Goal: Task Accomplishment & Management: Complete application form

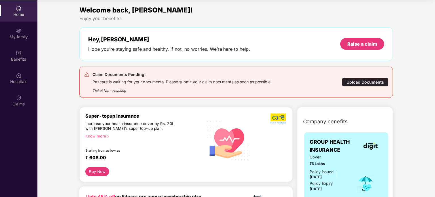
scroll to position [32, 0]
click at [362, 77] on div "Claim Documents Pending! Pazcare is waiting for your documents. Please submit y…" at bounding box center [236, 82] width 305 height 22
click at [366, 79] on div "Upload Documents" at bounding box center [365, 81] width 46 height 9
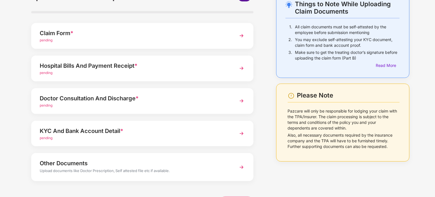
scroll to position [45, 0]
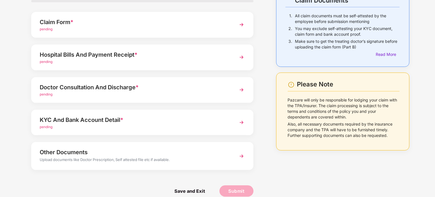
click at [190, 61] on div "pending" at bounding box center [134, 61] width 188 height 5
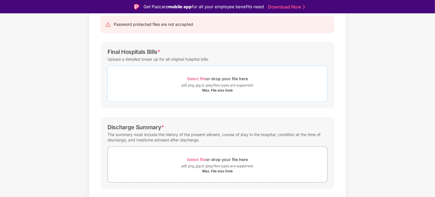
scroll to position [57, 0]
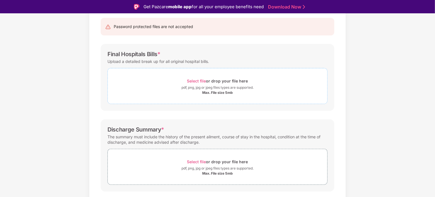
click at [218, 93] on div "Max. File size 5mb" at bounding box center [217, 92] width 31 height 5
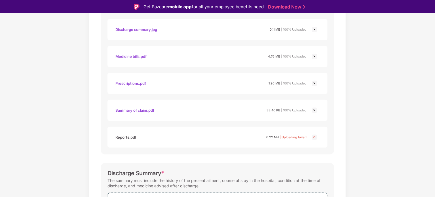
scroll to position [136, 0]
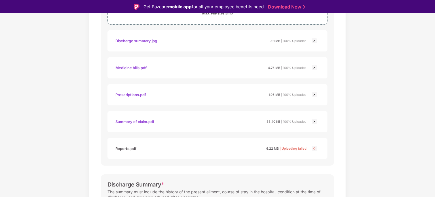
click at [315, 41] on img at bounding box center [314, 40] width 7 height 7
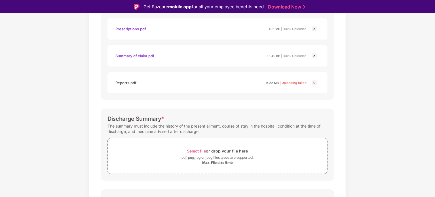
scroll to position [181, 0]
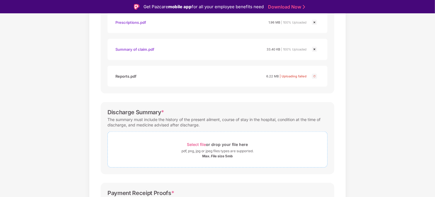
click at [223, 144] on div "Select file or drop your file here" at bounding box center [217, 145] width 61 height 8
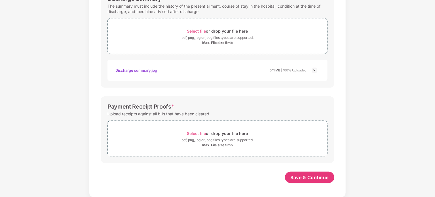
scroll to position [281, 0]
click at [199, 132] on span "Select file" at bounding box center [196, 133] width 19 height 5
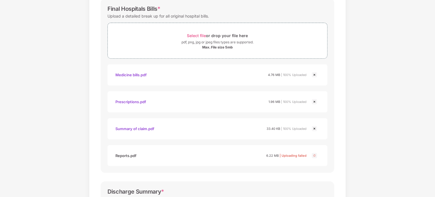
scroll to position [77, 0]
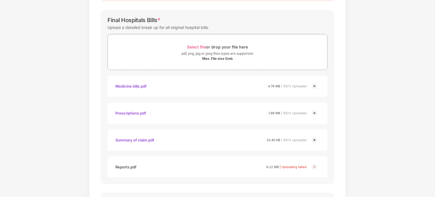
click at [349, 55] on div "Documents List > Hospital bills and Payment receipt Hospital bills and Payment …" at bounding box center [217, 189] width 435 height 479
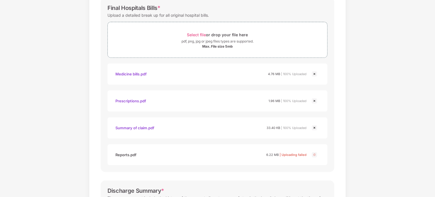
scroll to position [100, 0]
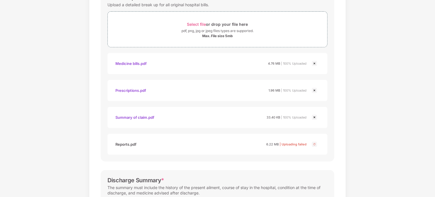
click at [314, 62] on img at bounding box center [314, 63] width 7 height 7
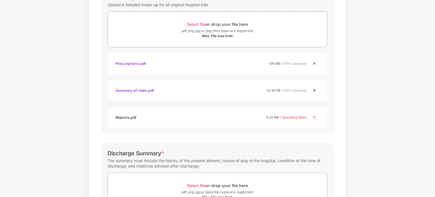
click at [314, 63] on img at bounding box center [314, 63] width 7 height 7
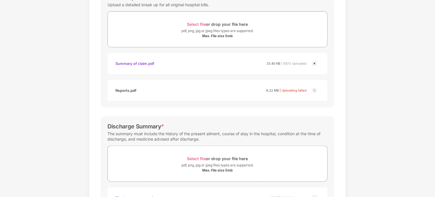
click at [314, 63] on img at bounding box center [314, 63] width 7 height 7
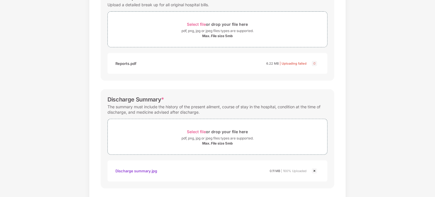
click at [314, 63] on img at bounding box center [314, 63] width 7 height 7
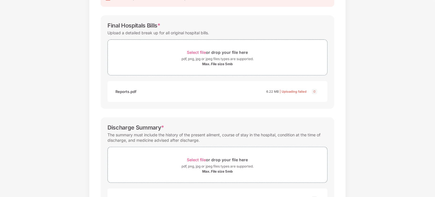
scroll to position [46, 0]
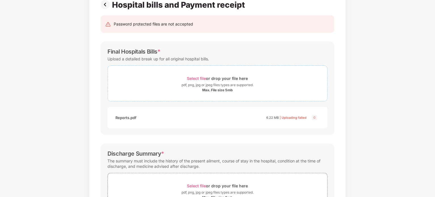
click at [207, 71] on span "Select file or drop your file here pdf, png, jpg or jpeg files types are suppor…" at bounding box center [217, 83] width 219 height 27
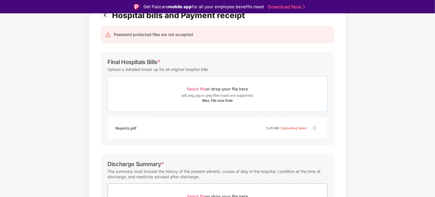
scroll to position [57, 0]
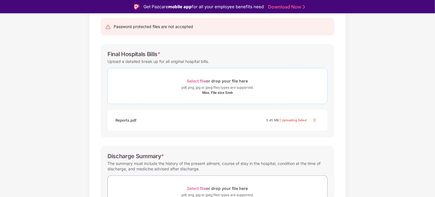
click at [242, 87] on div "pdf, png, jpg or jpeg files types are supported." at bounding box center [217, 88] width 72 height 6
drag, startPoint x: 435, startPoint y: 89, endPoint x: 416, endPoint y: 121, distance: 37.0
click at [392, 144] on div "Documents List > Hospital bills and Payment receipt Hospital bills and Payment …" at bounding box center [217, 183] width 435 height 398
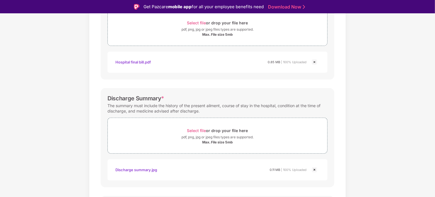
scroll to position [181, 0]
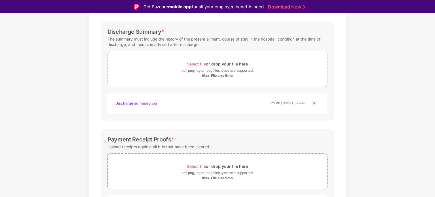
click at [203, 62] on span "Select file" at bounding box center [196, 63] width 19 height 5
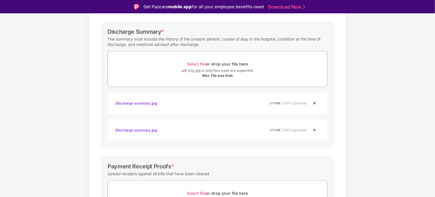
click at [377, 122] on div "Documents List > Hospital bills and Payment receipt Hospital bills and Payment …" at bounding box center [217, 71] width 435 height 425
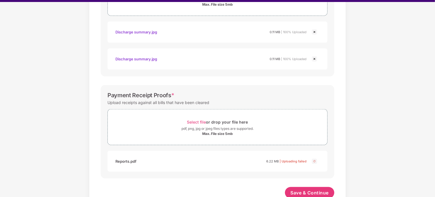
scroll to position [254, 0]
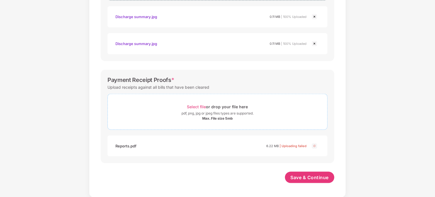
click at [197, 104] on span "Select file" at bounding box center [196, 106] width 19 height 5
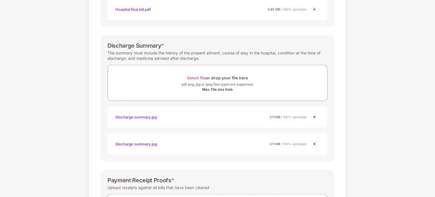
scroll to position [152, 0]
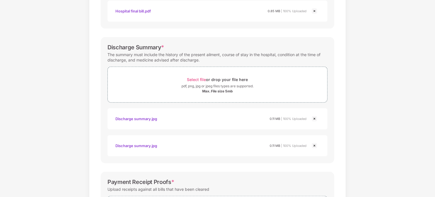
click at [314, 145] on img at bounding box center [314, 145] width 7 height 7
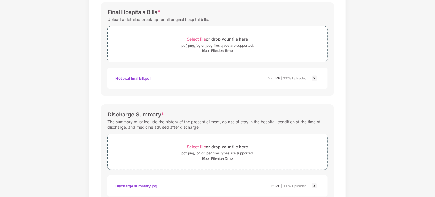
scroll to position [61, 0]
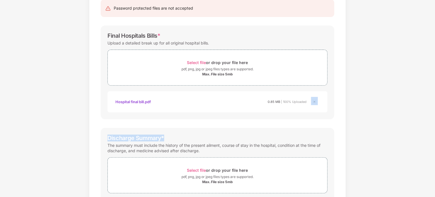
drag, startPoint x: 434, startPoint y: 88, endPoint x: 435, endPoint y: 139, distance: 51.0
click at [434, 139] on html "Get Pazcare mobile app for all your employee benefits need Download Now Upload …" at bounding box center [217, 84] width 435 height 197
click at [393, 136] on div "Documents List > Hospital bills and Payment receipt Hospital bills and Payment …" at bounding box center [217, 164] width 435 height 398
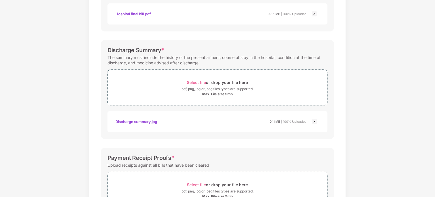
scroll to position [160, 0]
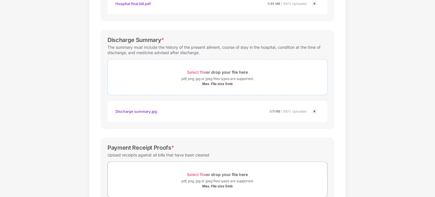
click at [197, 70] on span "Select file" at bounding box center [196, 72] width 19 height 5
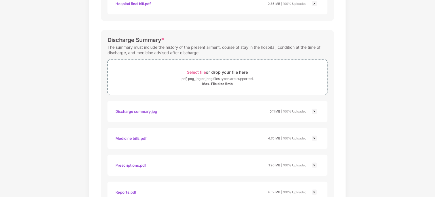
scroll to position [0, 0]
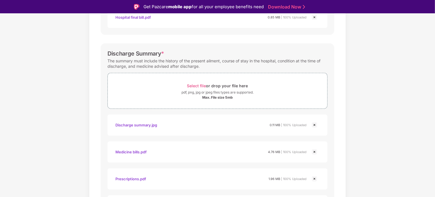
click at [385, 97] on div "Documents List > Hospital bills and Payment receipt Hospital bills and Payment …" at bounding box center [217, 120] width 435 height 479
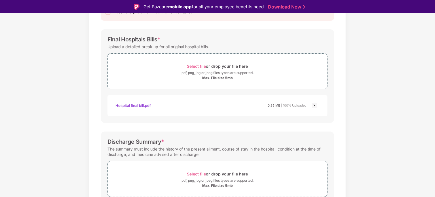
scroll to position [58, 0]
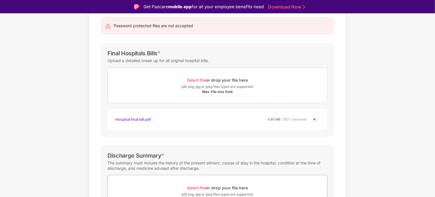
click at [174, 73] on span "Select file or drop your file here pdf, png, jpg or jpeg files types are suppor…" at bounding box center [217, 85] width 219 height 27
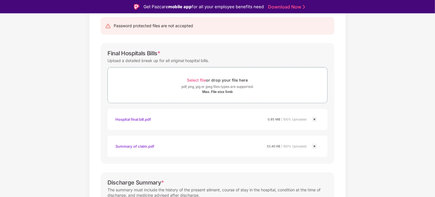
scroll to position [14, 0]
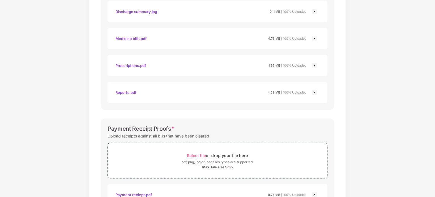
scroll to position [335, 0]
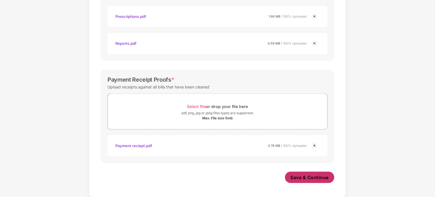
click at [311, 176] on span "Save & Continue" at bounding box center [309, 177] width 38 height 6
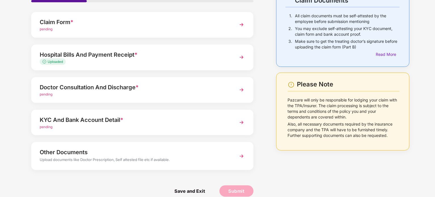
scroll to position [53, 0]
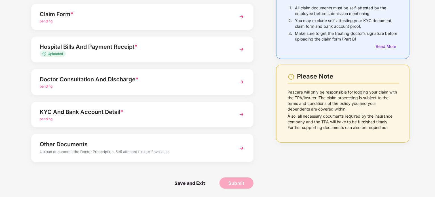
click at [181, 102] on div "KYC And Bank Account Detail * pending" at bounding box center [142, 115] width 222 height 26
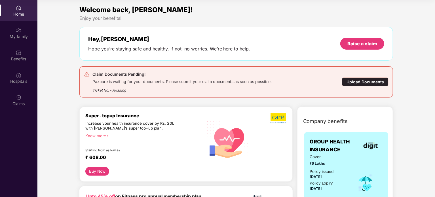
click at [373, 81] on div "Upload Documents" at bounding box center [365, 81] width 46 height 9
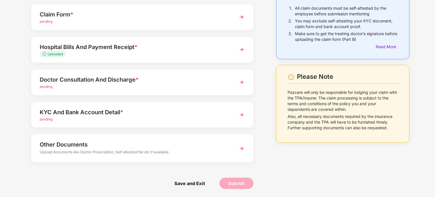
scroll to position [53, 0]
click at [144, 149] on div "Upload documents like Doctor Prescription, Self attested file etc if available." at bounding box center [134, 152] width 188 height 7
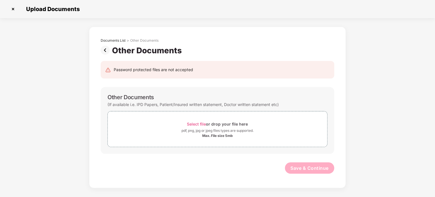
scroll to position [0, 0]
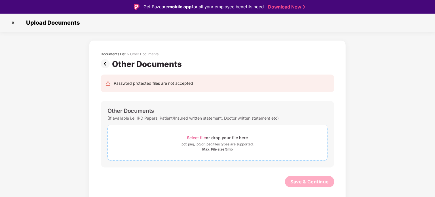
click at [198, 136] on span "Select file" at bounding box center [196, 137] width 19 height 5
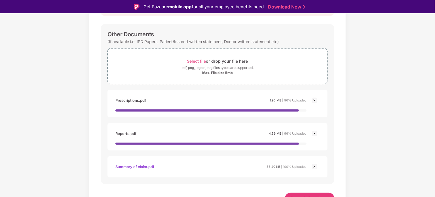
scroll to position [14, 0]
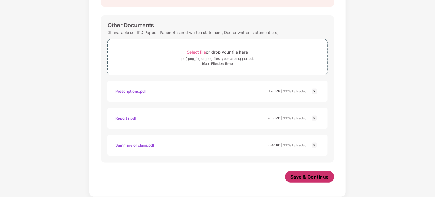
click at [312, 175] on span "Save & Continue" at bounding box center [309, 177] width 38 height 6
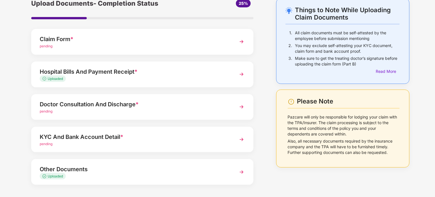
scroll to position [17, 0]
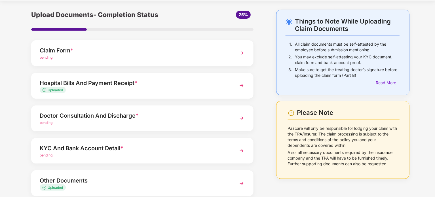
click at [175, 116] on div "Doctor Consultation And Discharge *" at bounding box center [134, 115] width 188 height 9
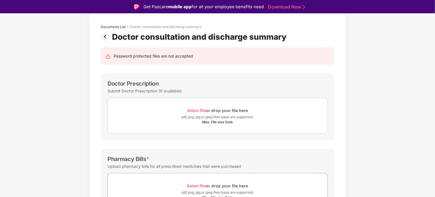
scroll to position [28, 0]
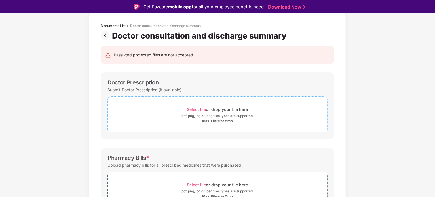
click at [194, 109] on span "Select file" at bounding box center [196, 109] width 19 height 5
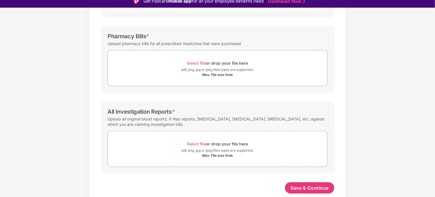
scroll to position [174, 0]
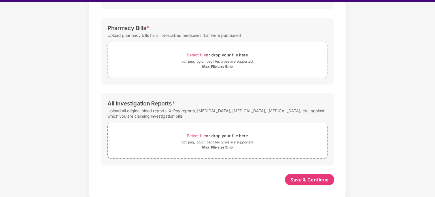
click at [220, 62] on div "pdf, png, jpg or jpeg files types are supported." at bounding box center [217, 62] width 72 height 6
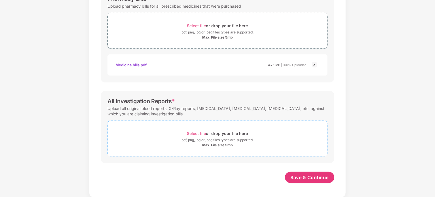
scroll to position [201, 0]
click at [194, 131] on span "Select file" at bounding box center [196, 133] width 19 height 5
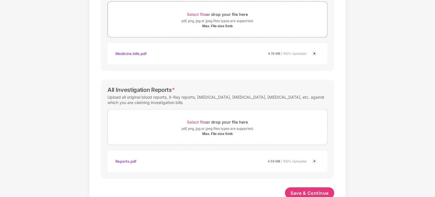
scroll to position [228, 0]
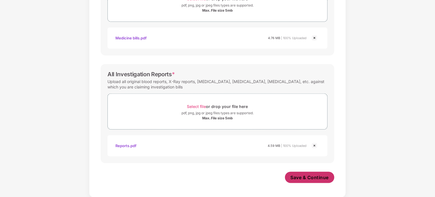
click at [322, 174] on span "Save & Continue" at bounding box center [309, 177] width 38 height 6
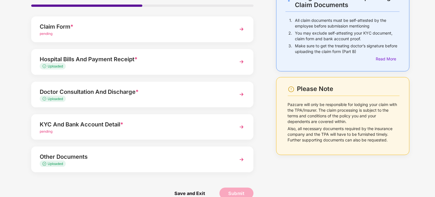
scroll to position [51, 0]
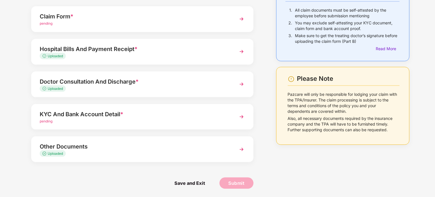
click at [136, 114] on div "KYC And Bank Account Detail *" at bounding box center [134, 114] width 188 height 9
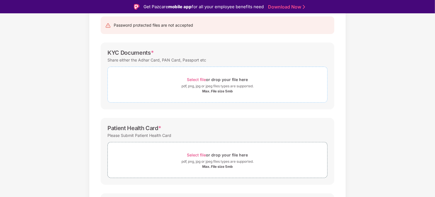
scroll to position [62, 0]
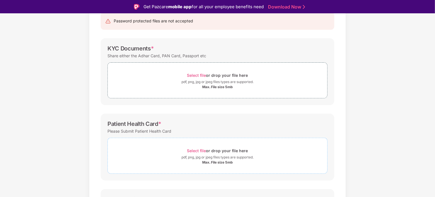
click at [197, 150] on span "Select file" at bounding box center [196, 150] width 19 height 5
click at [198, 74] on span "Select file" at bounding box center [196, 75] width 19 height 5
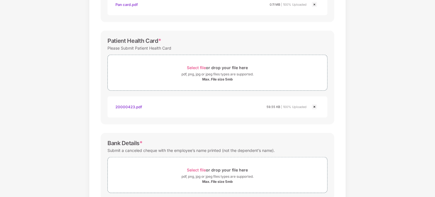
scroll to position [164, 0]
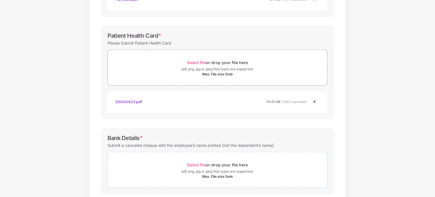
click at [222, 169] on div "pdf, png, jpg or jpeg files types are supported." at bounding box center [217, 172] width 72 height 6
click at [372, 133] on div "Documents List > KYC and Bank Account Detail KYC and Bank Account Detail Passwo…" at bounding box center [217, 59] width 435 height 393
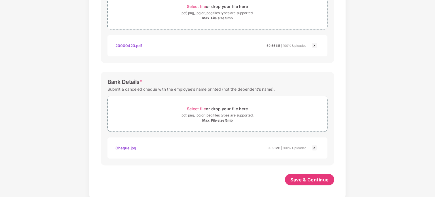
scroll to position [222, 0]
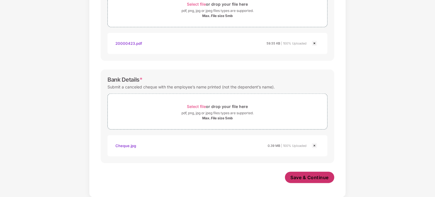
click at [307, 176] on span "Save & Continue" at bounding box center [309, 177] width 38 height 6
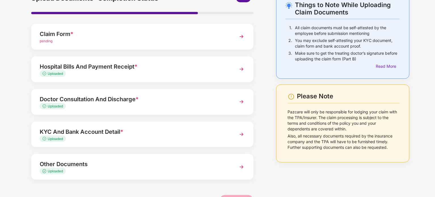
scroll to position [17, 0]
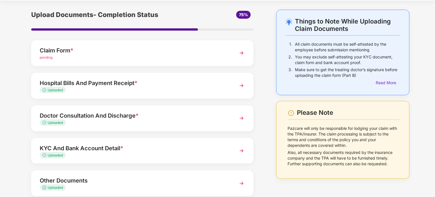
click at [146, 51] on div "Claim Form *" at bounding box center [134, 50] width 188 height 9
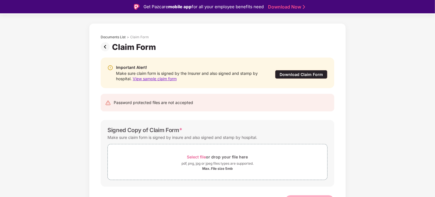
click at [309, 72] on div "Download Claim Form" at bounding box center [301, 74] width 52 height 9
